Goal: Information Seeking & Learning: Check status

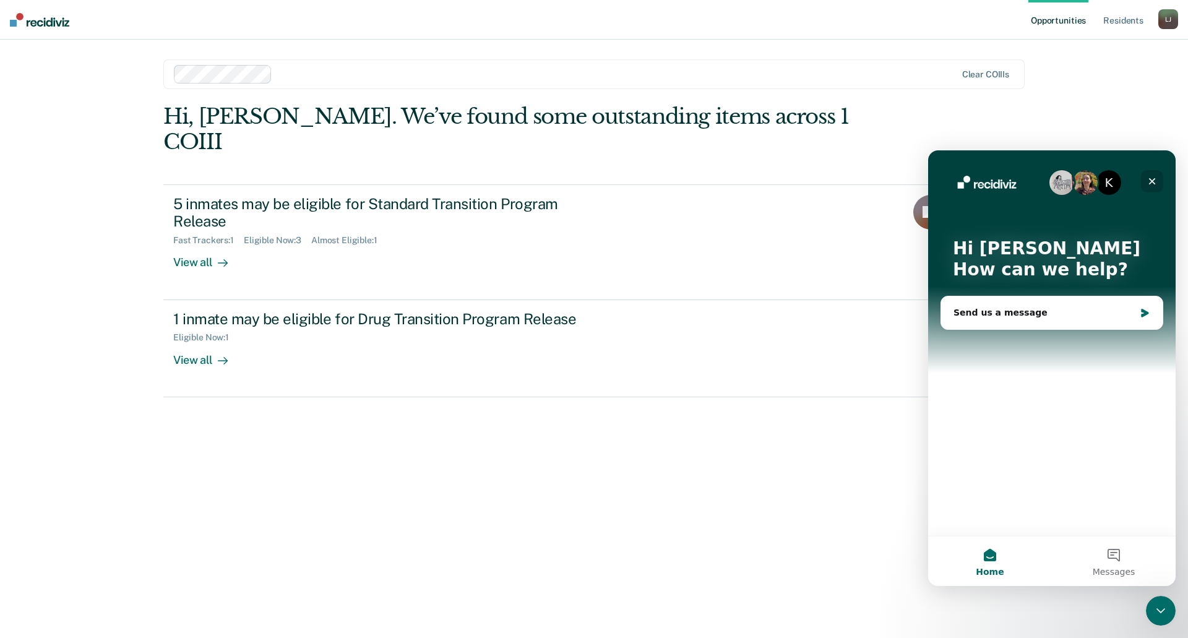
click at [1155, 181] on icon "Close" at bounding box center [1152, 181] width 10 height 10
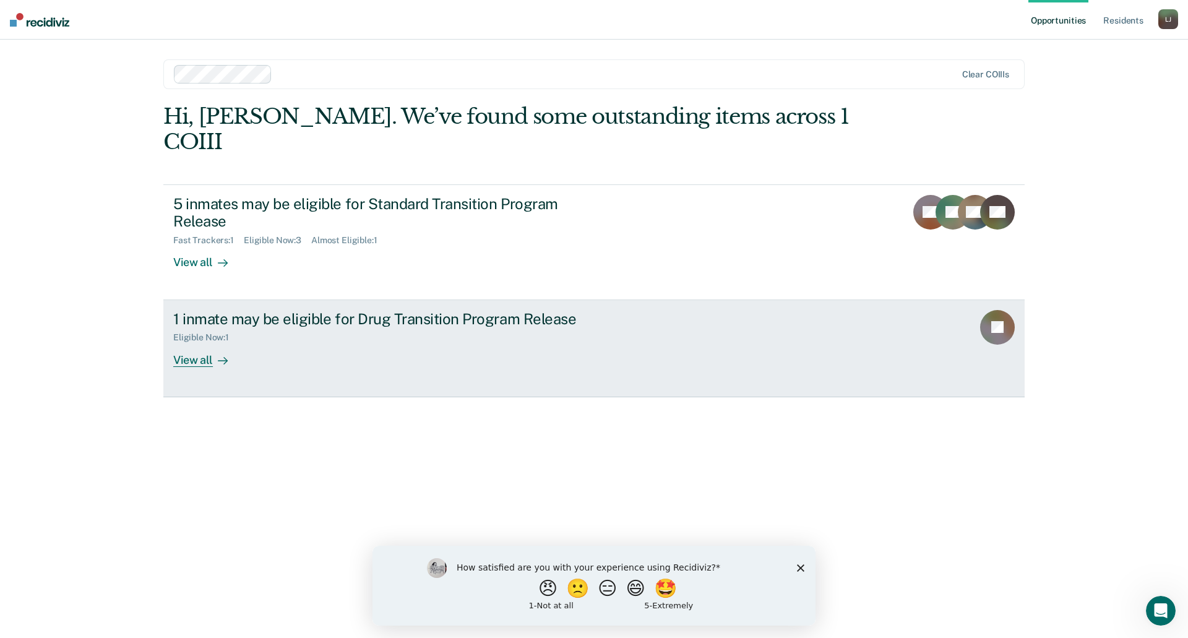
click at [401, 333] on div "1 inmate may be eligible for Drug Transition Program Release Eligible Now : 1 V…" at bounding box center [405, 338] width 464 height 57
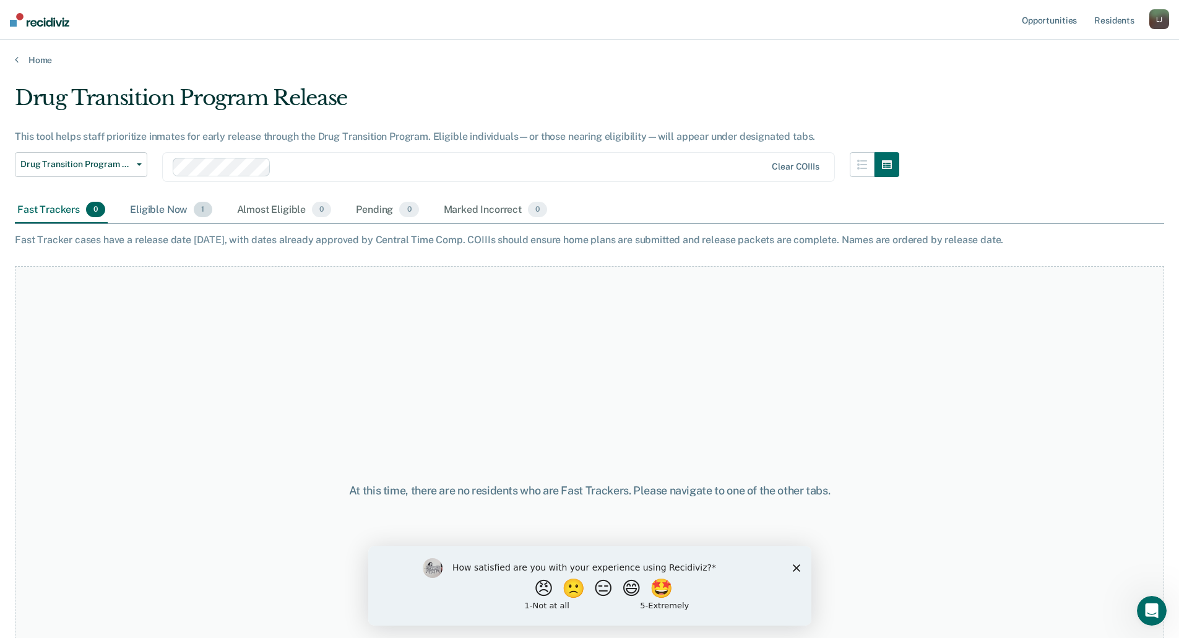
click at [165, 209] on div "Eligible Now 1" at bounding box center [170, 210] width 87 height 27
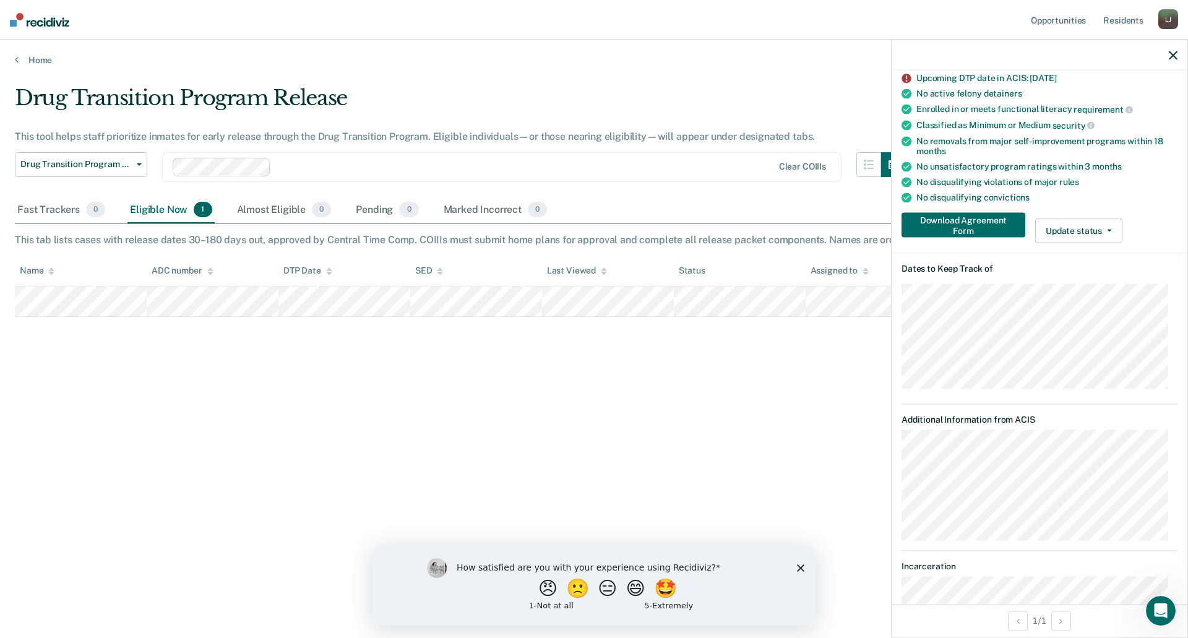
scroll to position [184, 0]
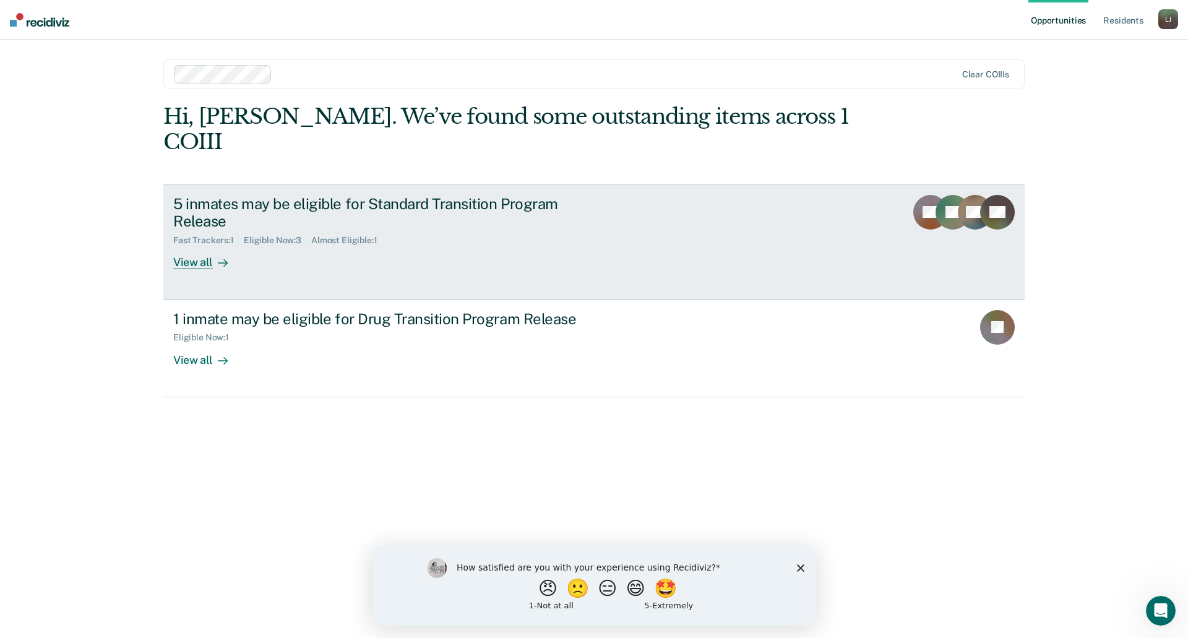
click at [408, 253] on link "5 inmates may be eligible for Standard Transition Program Release Fast Trackers…" at bounding box center [593, 242] width 861 height 116
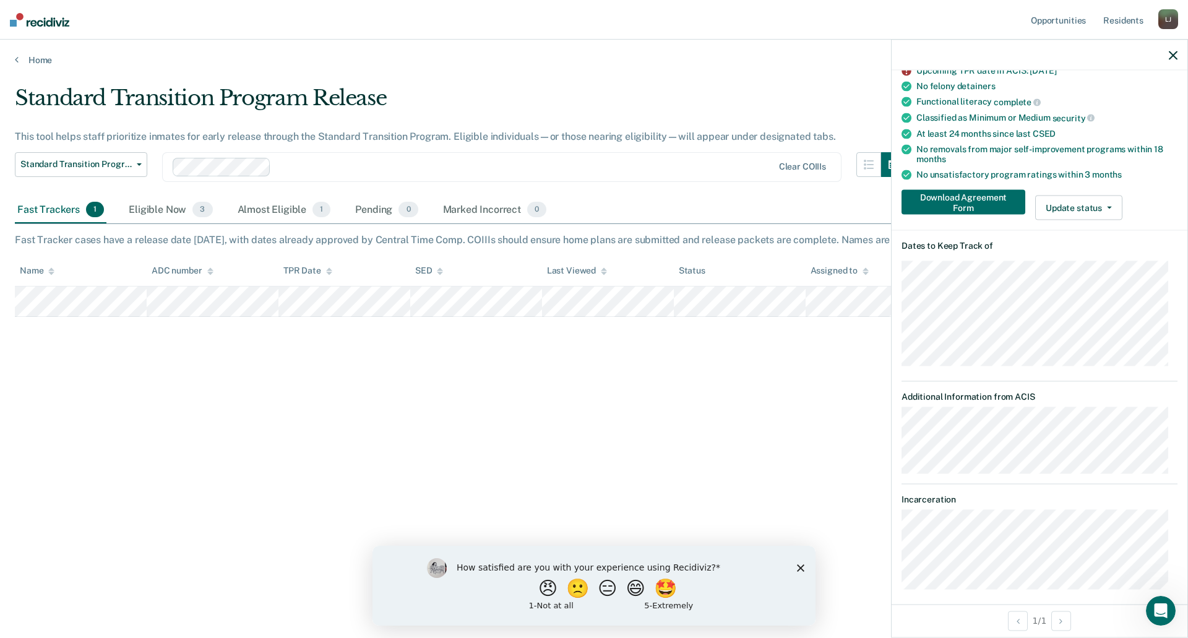
scroll to position [124, 0]
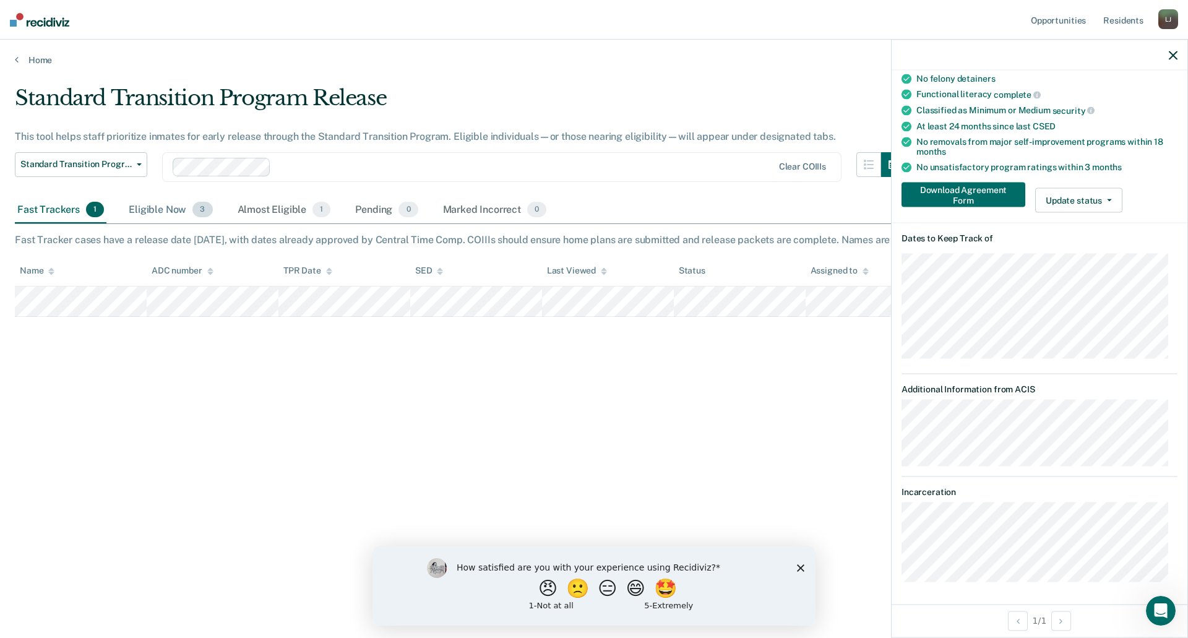
click at [157, 204] on div "Eligible Now 3" at bounding box center [170, 210] width 88 height 27
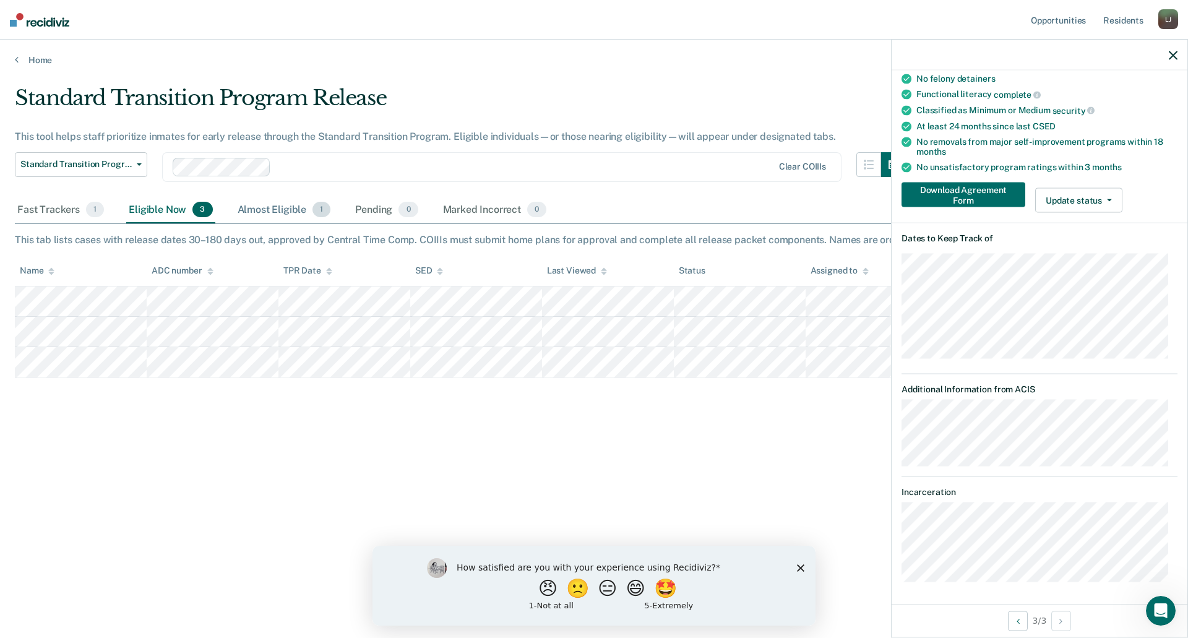
click at [268, 214] on div "Almost Eligible 1" at bounding box center [284, 210] width 98 height 27
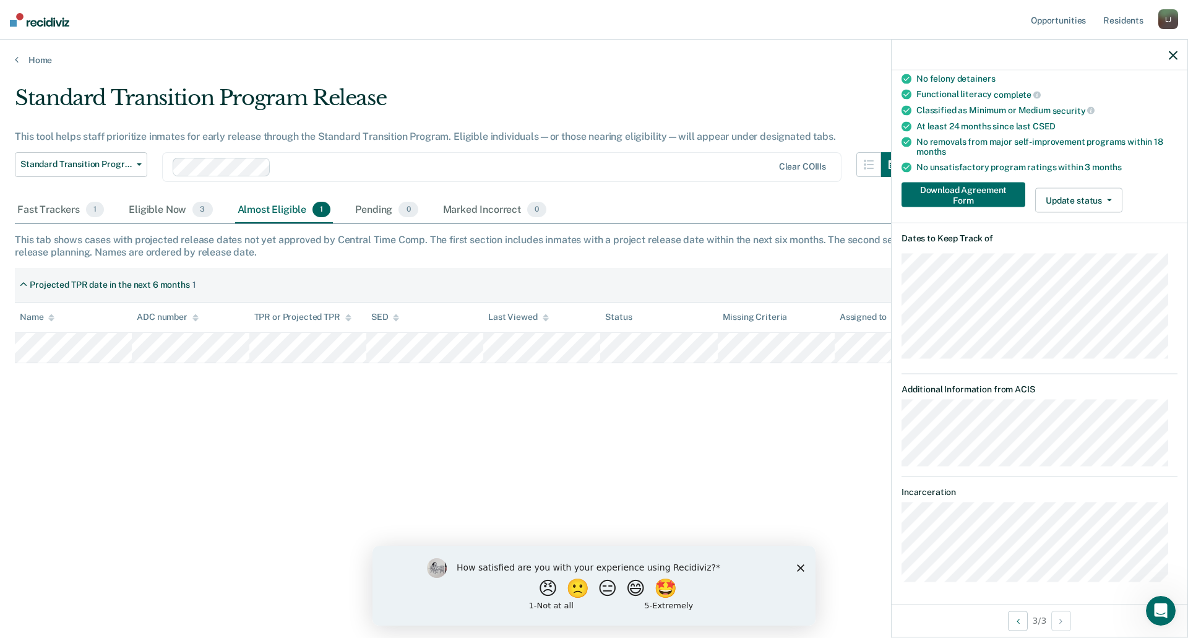
scroll to position [124, 0]
